Goal: Communication & Community: Answer question/provide support

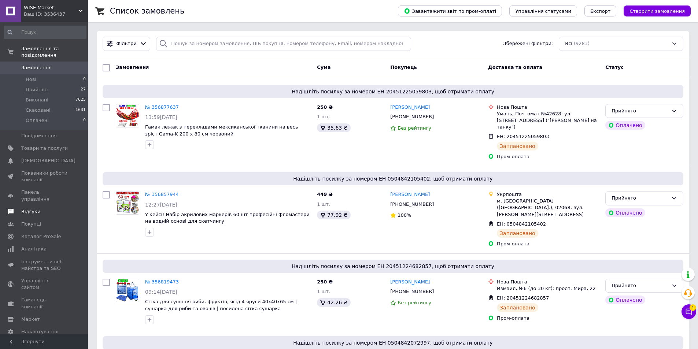
click at [21, 209] on span at bounding box center [10, 212] width 21 height 7
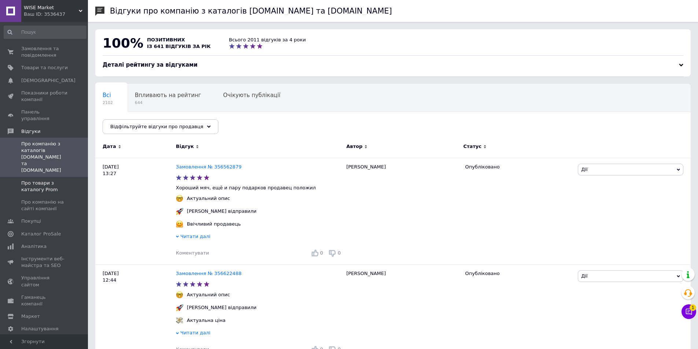
click at [31, 180] on span "Про товари з каталогу Prom" at bounding box center [44, 186] width 47 height 13
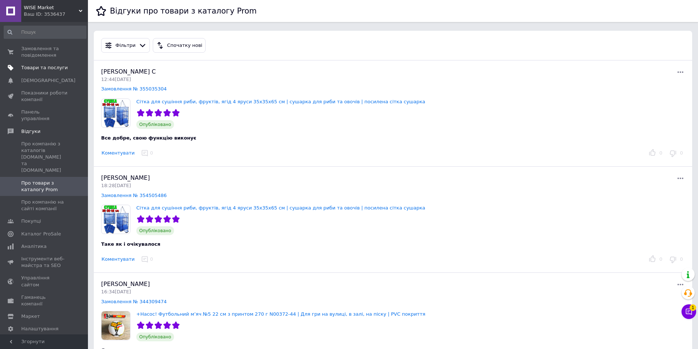
click at [30, 63] on link "Товари та послуги" at bounding box center [45, 68] width 90 height 12
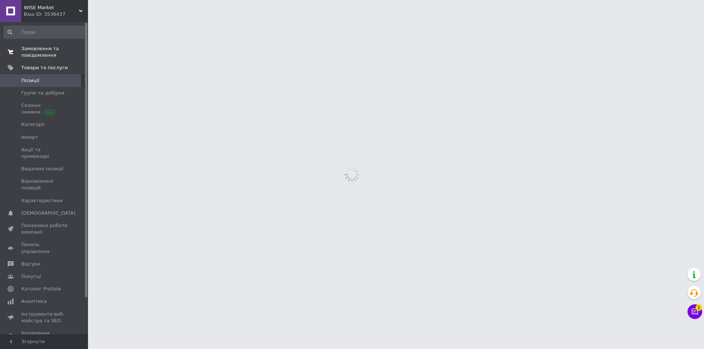
click at [35, 56] on span "Замовлення та повідомлення" at bounding box center [44, 51] width 47 height 13
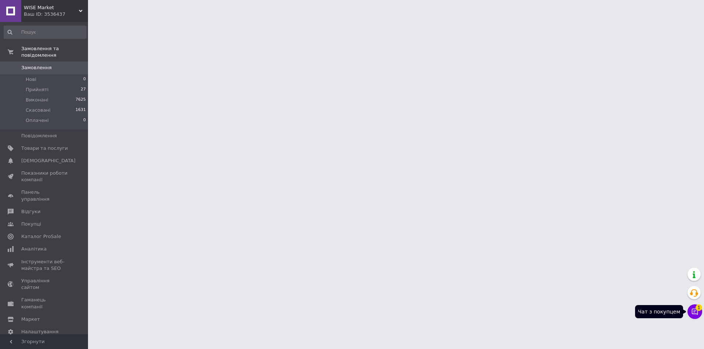
click at [700, 316] on div "Чат з покупцем 1" at bounding box center [694, 312] width 15 height 15
click at [693, 317] on button "Чат з покупцем 1" at bounding box center [694, 312] width 15 height 15
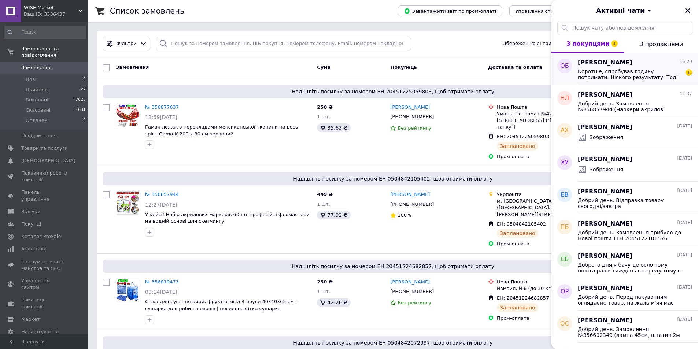
click at [623, 79] on span "Коротше, спробував годину потримати. Ніякого результату. Тоді спробую скористат…" at bounding box center [630, 75] width 104 height 12
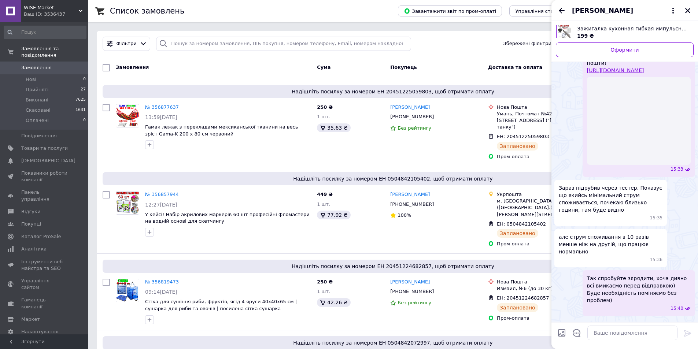
scroll to position [469, 0]
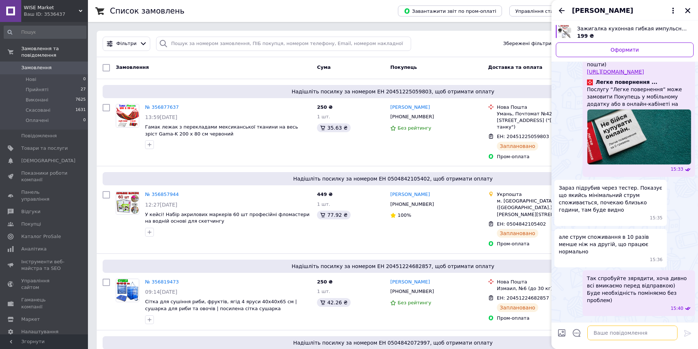
click at [623, 335] on textarea at bounding box center [633, 333] width 90 height 15
type textarea "Т"
click at [634, 330] on textarea "Так добре, Якщо все вырно зробите то" at bounding box center [625, 333] width 105 height 15
click at [672, 334] on textarea "Так добре, Якщо все вірно зробите то" at bounding box center [625, 333] width 105 height 15
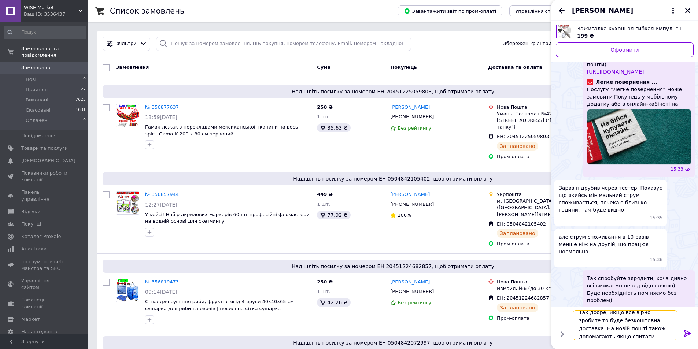
scroll to position [1, 0]
type textarea "Так добре, Якщо все вірно зробите то буде безкоштовна доставка. На новій пошті …"
click at [689, 331] on icon at bounding box center [688, 333] width 9 height 9
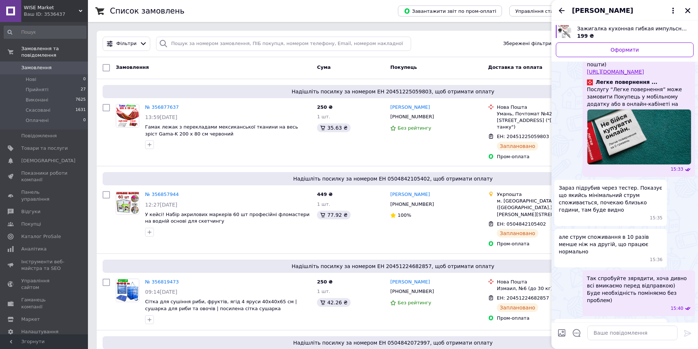
scroll to position [498, 0]
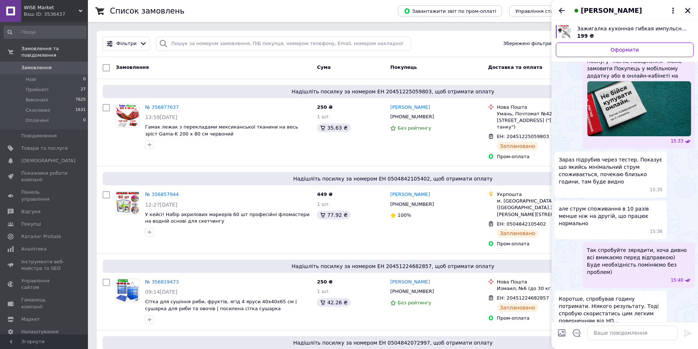
click at [690, 9] on icon "Закрити" at bounding box center [688, 10] width 5 height 5
